Goal: Complete application form

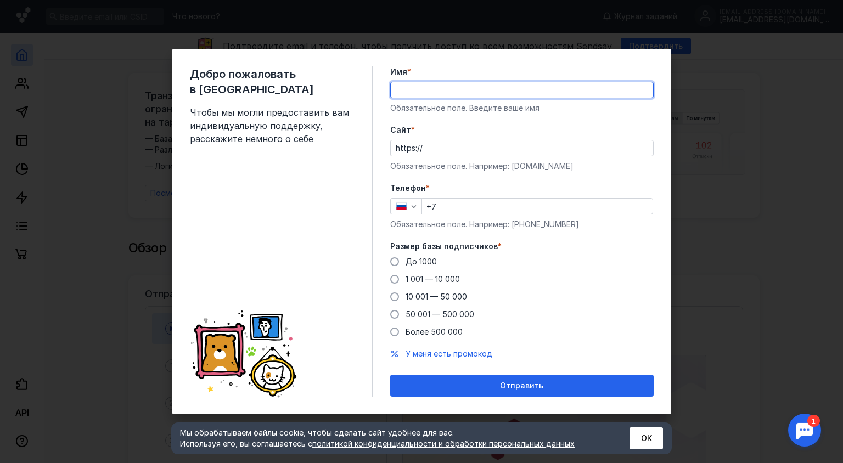
click at [541, 92] on input "Имя *" at bounding box center [522, 89] width 262 height 15
type input "[PERSON_NAME]"
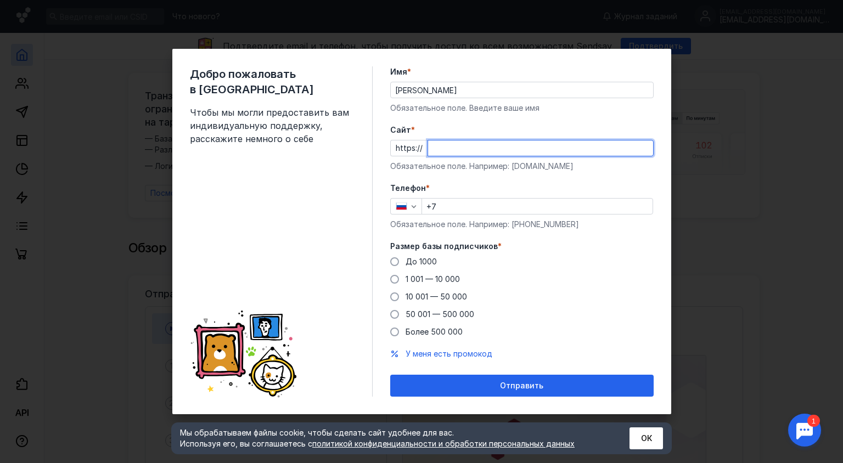
click at [463, 145] on input "Cайт *" at bounding box center [540, 147] width 225 height 15
type input "[DOMAIN_NAME]"
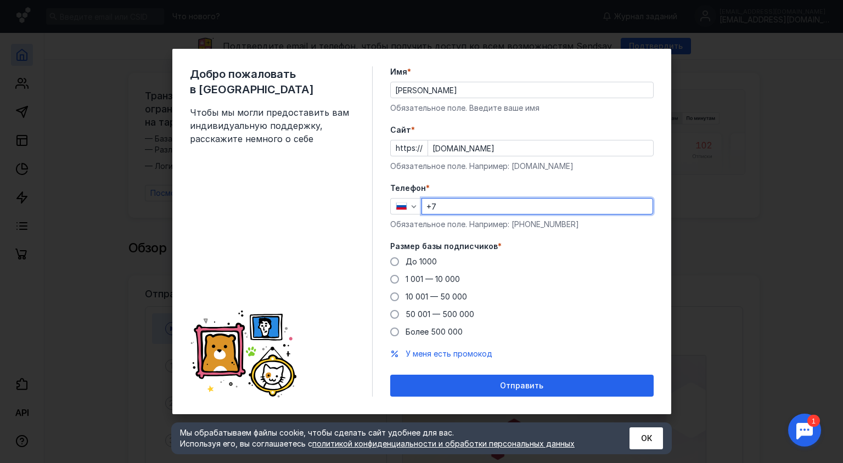
click at [457, 205] on input "+7" at bounding box center [537, 206] width 230 height 15
type input "[PHONE_NUMBER]"
click at [392, 296] on span at bounding box center [394, 296] width 9 height 9
click at [0, 0] on input "10 001 — 50 000" at bounding box center [0, 0] width 0 height 0
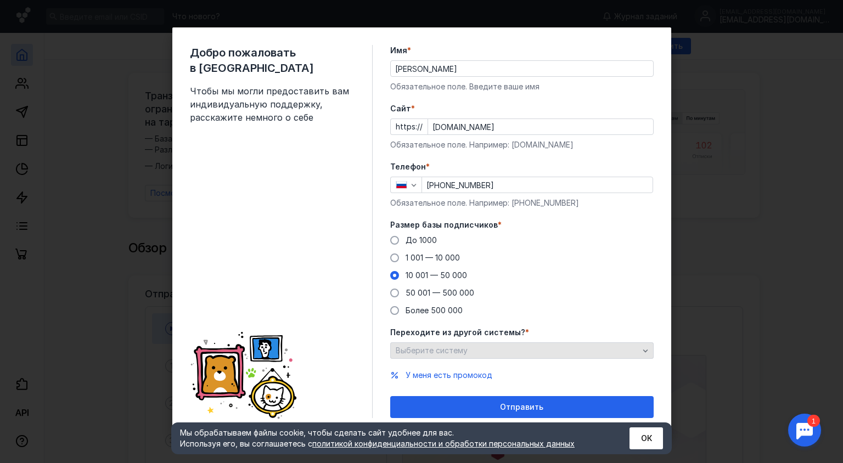
click at [513, 348] on div "Выберите систему" at bounding box center [517, 350] width 249 height 9
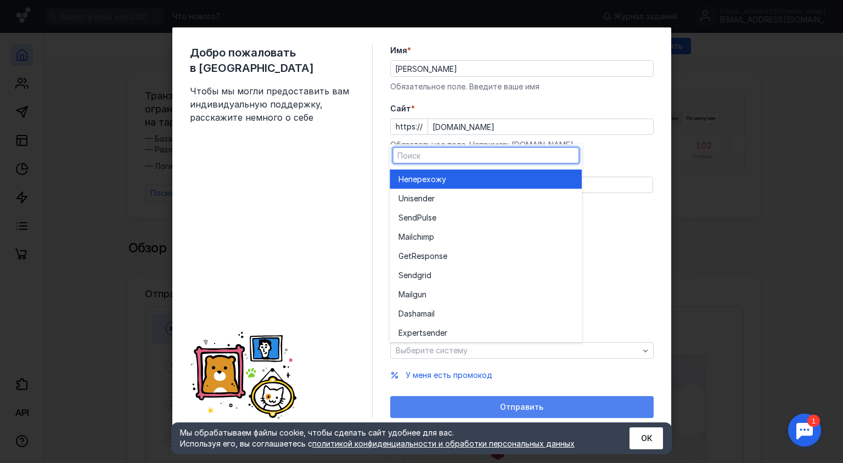
click at [556, 398] on form "Имя * [PERSON_NAME] поле. Введите ваше имя [PERSON_NAME] * https:// [DOMAIN_NAM…" at bounding box center [521, 231] width 263 height 373
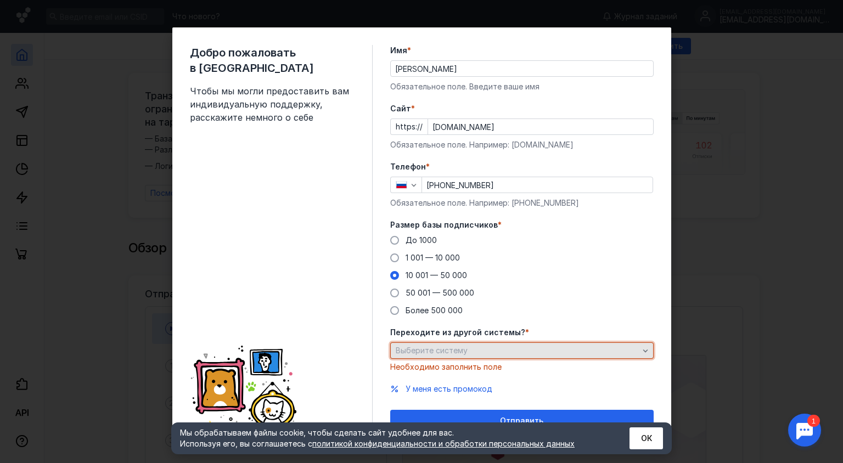
click at [561, 347] on div "Выберите систему" at bounding box center [517, 350] width 249 height 9
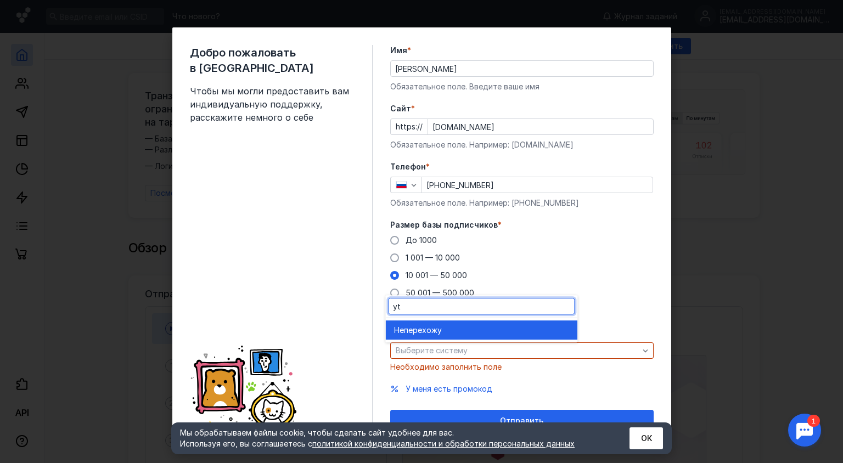
type input "yt"
click at [549, 330] on div "Не перехожу" at bounding box center [481, 330] width 174 height 11
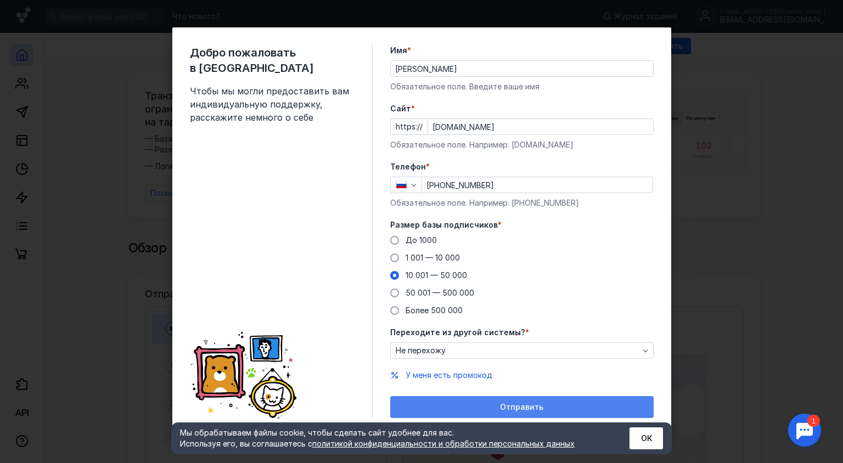
click at [527, 403] on span "Отправить" at bounding box center [521, 407] width 43 height 9
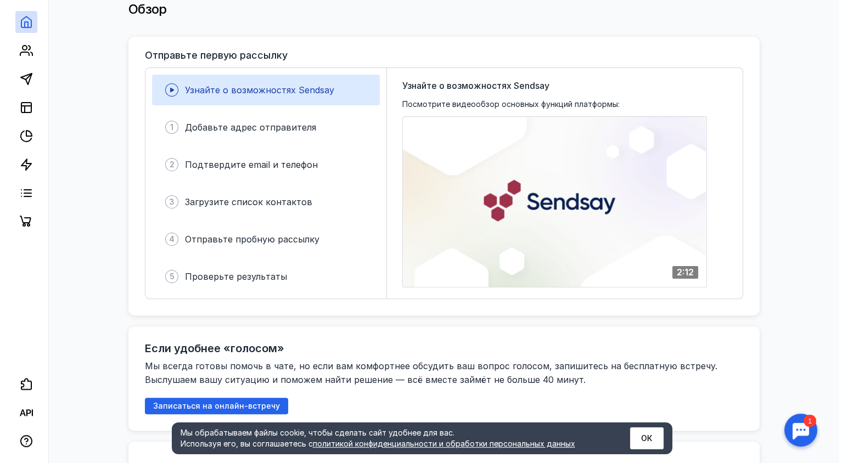
scroll to position [239, 0]
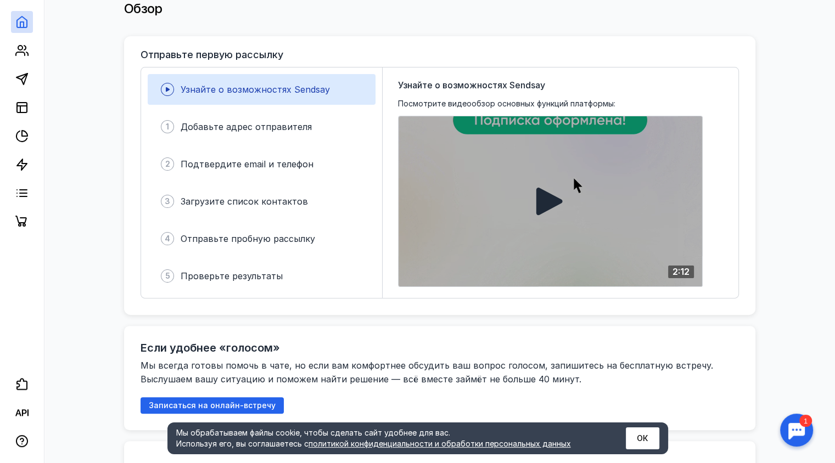
click at [657, 197] on div at bounding box center [549, 201] width 303 height 170
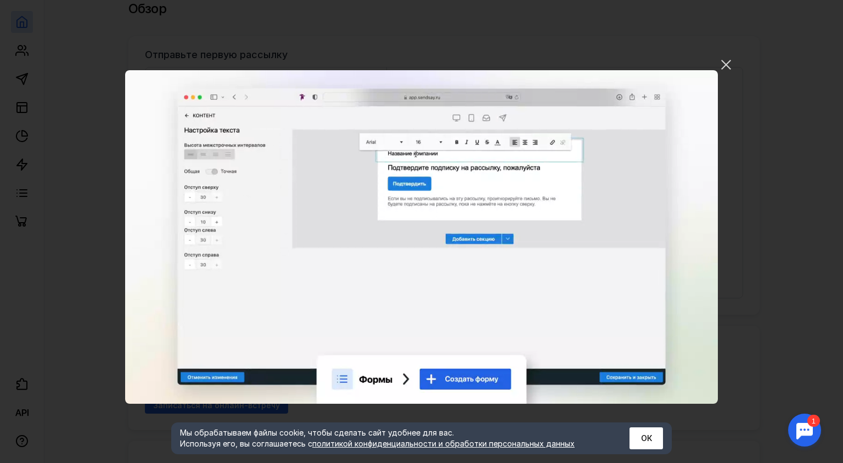
click at [618, 214] on video "Ваш браузер не поддерживает воспроизведение видео. Пожалуйста, обновите ваш бра…" at bounding box center [421, 237] width 593 height 334
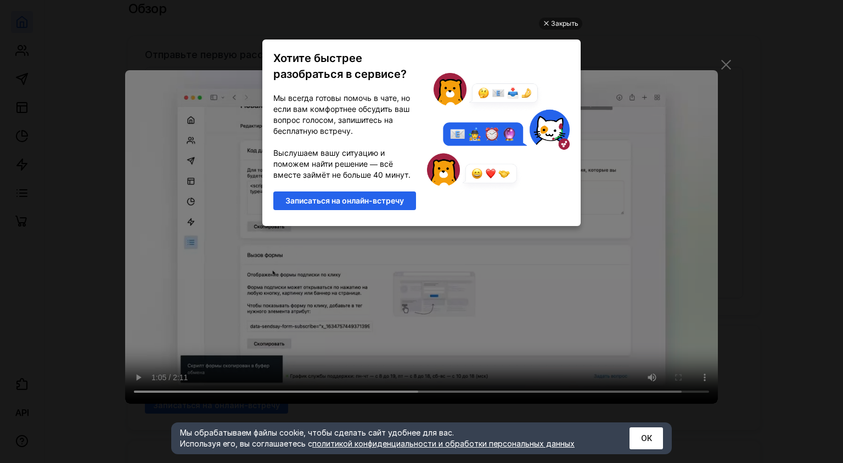
scroll to position [0, 0]
click at [562, 26] on div "Закрыть" at bounding box center [564, 24] width 27 height 12
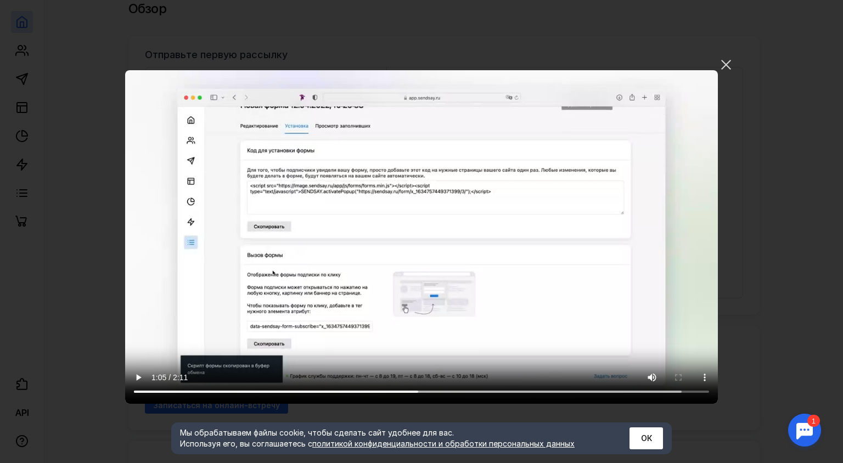
click at [206, 340] on video "Ваш браузер не поддерживает воспроизведение видео. Пожалуйста, обновите ваш бра…" at bounding box center [421, 237] width 593 height 334
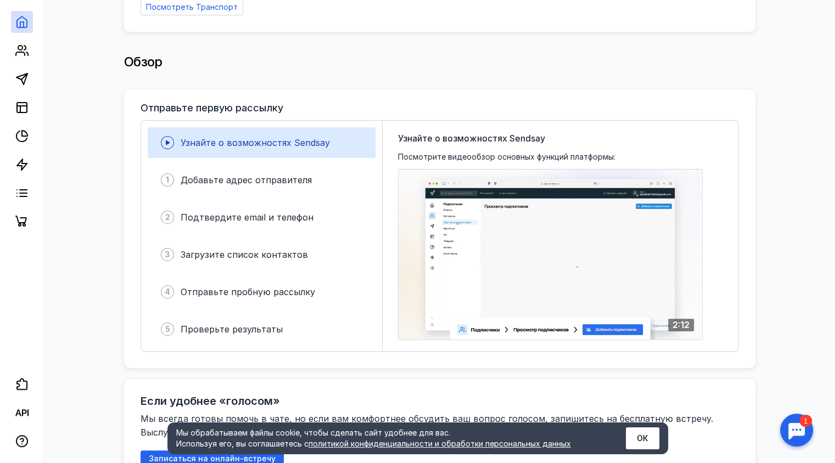
scroll to position [187, 0]
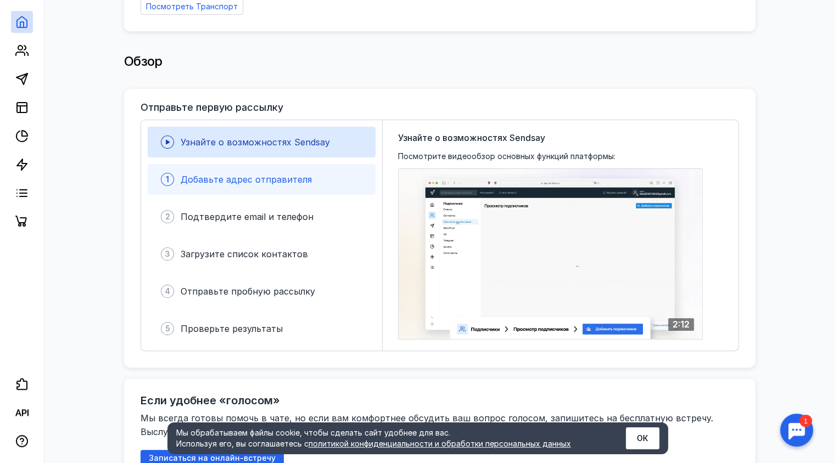
click at [300, 174] on span "Добавьте адрес отправителя" at bounding box center [246, 179] width 131 height 11
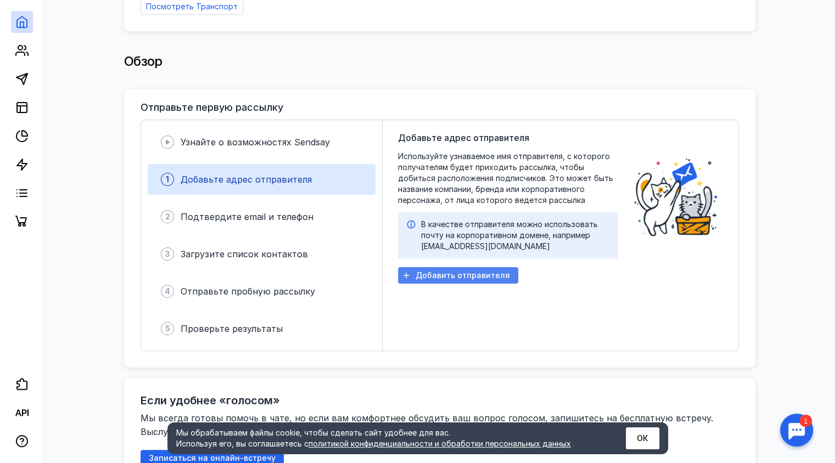
click at [404, 271] on icon "button" at bounding box center [406, 275] width 9 height 9
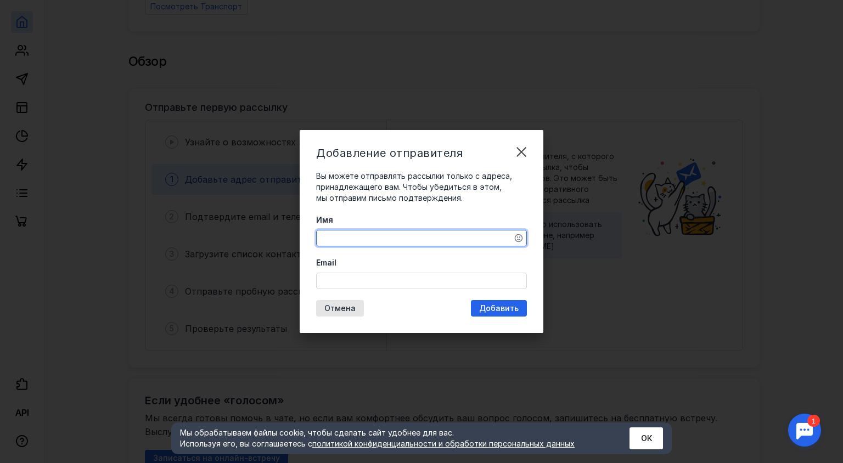
click at [412, 238] on textarea "Имя" at bounding box center [422, 237] width 210 height 15
type textarea "[PERSON_NAME]"
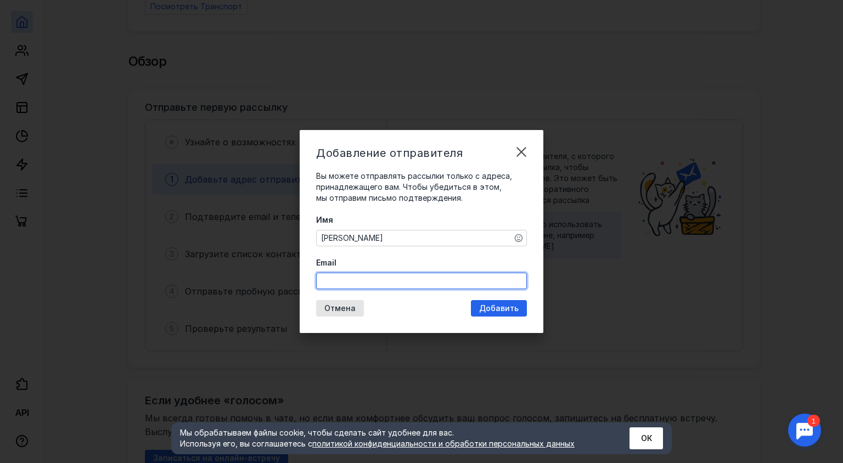
click at [370, 273] on input "Email" at bounding box center [422, 280] width 210 height 15
type input "[EMAIL_ADDRESS][DOMAIN_NAME]"
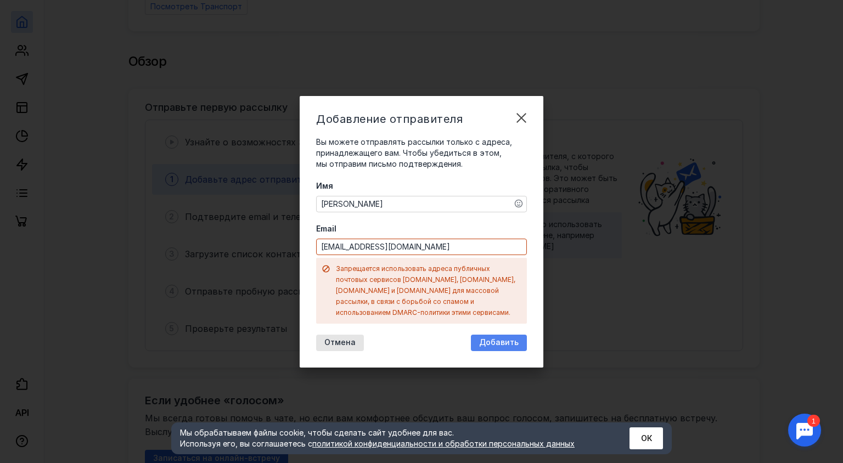
click at [510, 308] on div "Добавление отправителя Вы можете отправлять рассылки только с адреса, принадлеж…" at bounding box center [422, 232] width 244 height 272
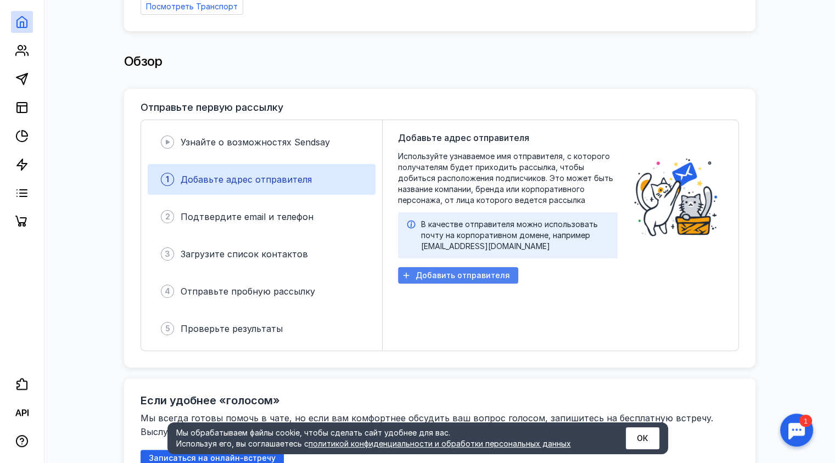
click at [444, 277] on div "Добавить отправителя" at bounding box center [458, 275] width 120 height 16
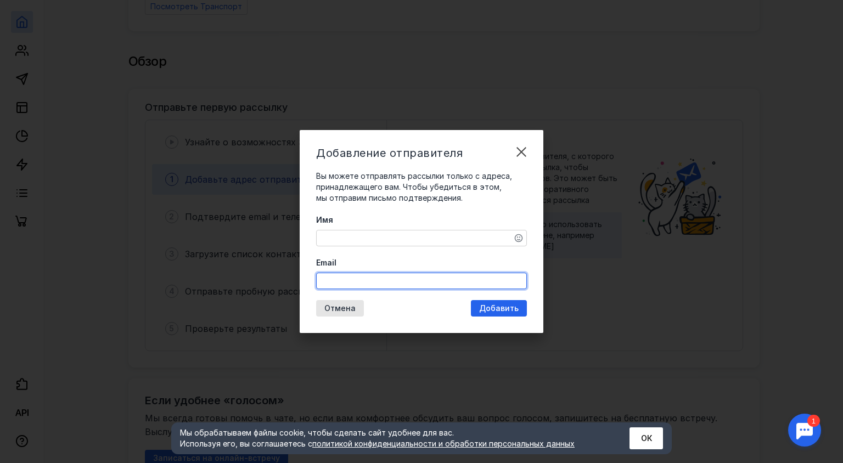
click at [407, 281] on input "Email" at bounding box center [422, 280] width 210 height 15
type input "з"
type input "[EMAIL_ADDRESS][DOMAIN_NAME]"
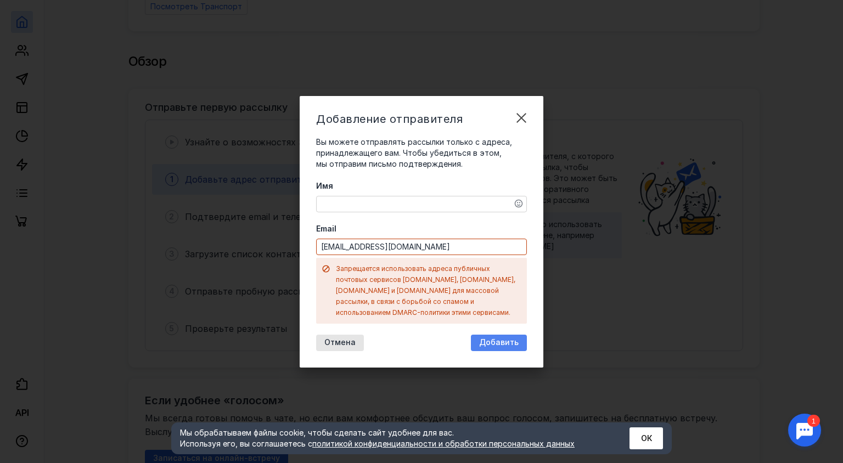
click at [478, 303] on div "Добавление отправителя Вы можете отправлять рассылки только с адреса, принадлеж…" at bounding box center [422, 232] width 244 height 272
click at [578, 240] on div "Добавление отправителя Вы можете отправлять рассылки только с адреса, принадлеж…" at bounding box center [421, 231] width 843 height 463
